Goal: Information Seeking & Learning: Learn about a topic

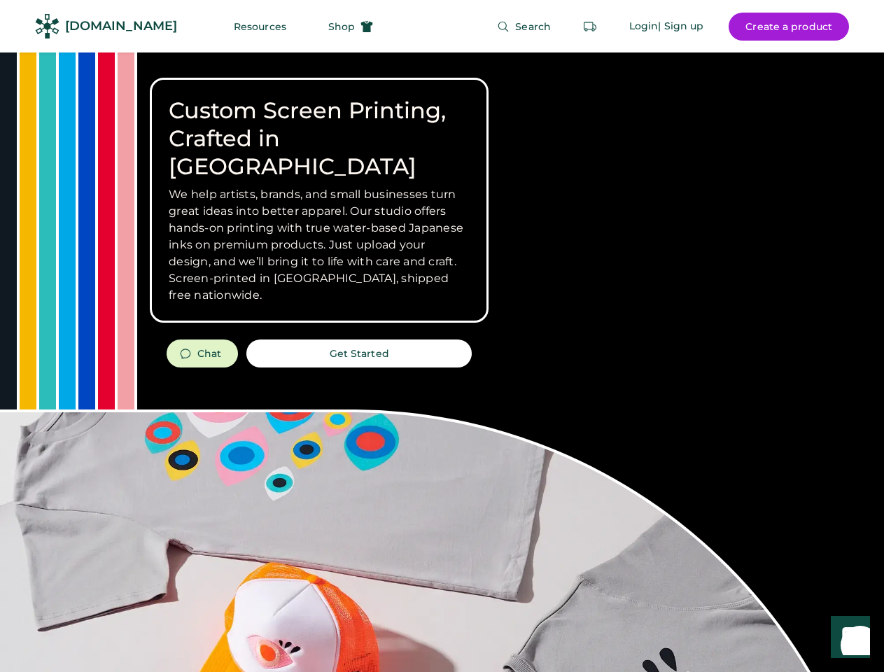
click at [441, 336] on div "Custom Screen Printing, Crafted in [GEOGRAPHIC_DATA] We help artists, brands, a…" at bounding box center [442, 496] width 884 height 888
click at [441, 362] on div "Custom Screen Printing, Crafted in [GEOGRAPHIC_DATA] We help artists, brands, a…" at bounding box center [442, 496] width 884 height 888
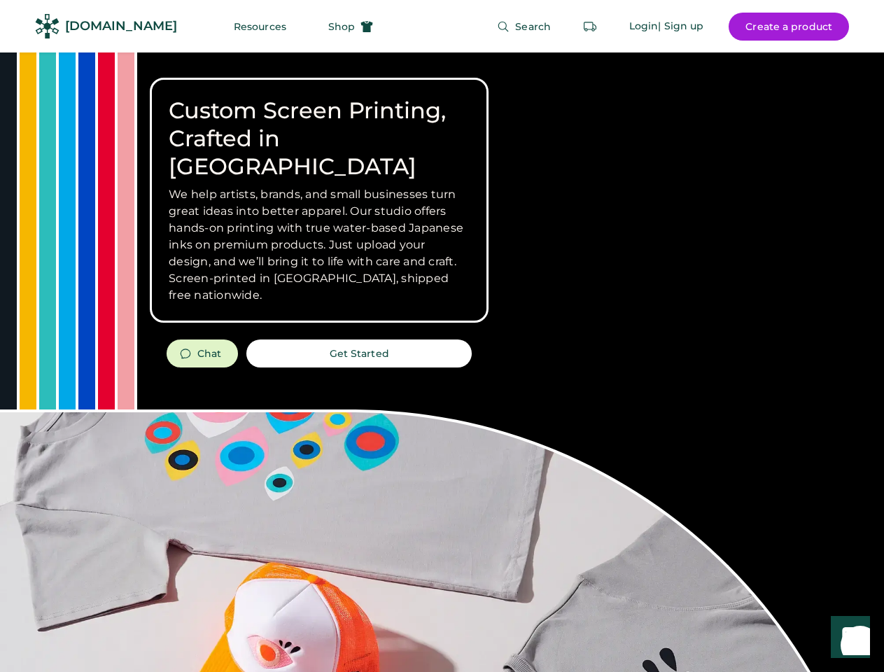
click at [441, 362] on div "Custom Screen Printing, Crafted in [GEOGRAPHIC_DATA] We help artists, brands, a…" at bounding box center [442, 496] width 884 height 888
click at [319, 200] on h3 "We help artists, brands, and small businesses turn great ideas into better appa…" at bounding box center [319, 245] width 301 height 118
click at [319, 186] on h3 "We help artists, brands, and small businesses turn great ideas into better appa…" at bounding box center [319, 245] width 301 height 118
click at [319, 125] on h1 "Custom Screen Printing, Crafted in [GEOGRAPHIC_DATA]" at bounding box center [319, 139] width 301 height 84
